Goal: Find specific page/section: Find specific page/section

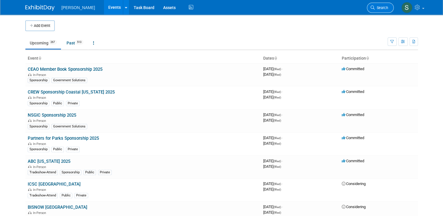
click at [388, 9] on span "Search" at bounding box center [381, 8] width 13 height 4
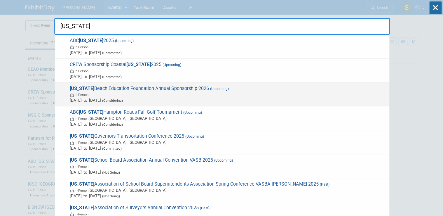
type input "[US_STATE]"
click at [223, 100] on span "[DATE] to [DATE] (Considering)" at bounding box center [228, 100] width 316 height 6
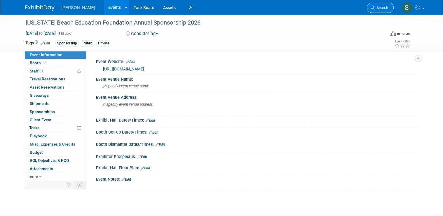
click at [384, 7] on span "Search" at bounding box center [381, 8] width 13 height 4
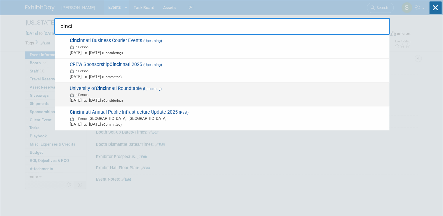
type input "cinci"
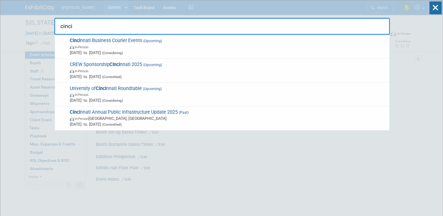
click at [133, 97] on span "Jan 1, 2025 to Dec 31, 2025 (Considering)" at bounding box center [228, 100] width 316 height 6
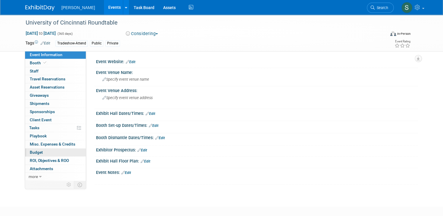
click at [55, 154] on link "Budget" at bounding box center [55, 152] width 61 height 8
